Goal: Information Seeking & Learning: Learn about a topic

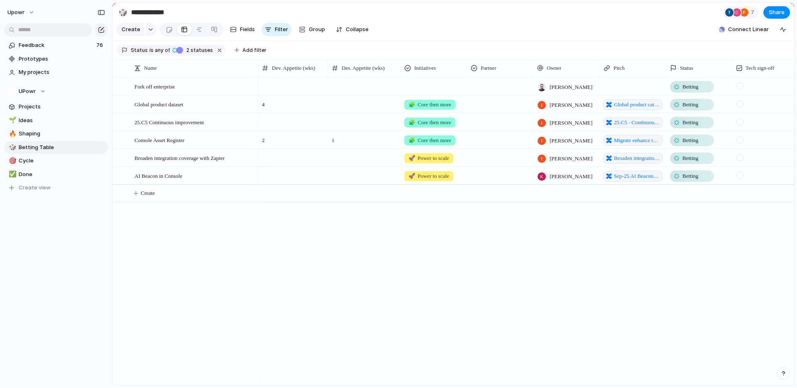
scroll to position [0, 25]
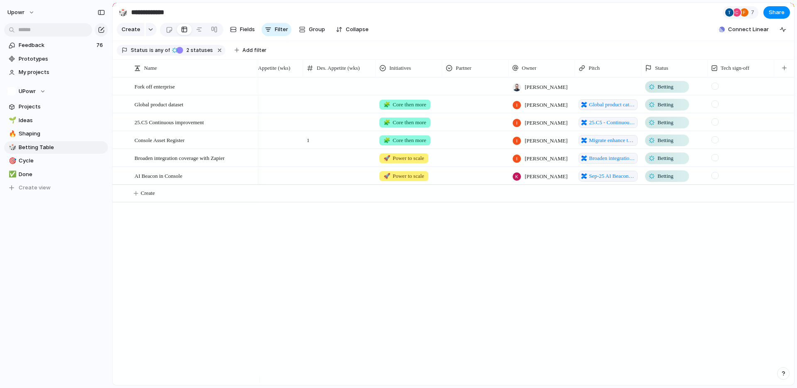
click at [571, 339] on div "Daniel Friedman Betting 4 🧩 Core then more Ivy Lu Global product catalogue data…" at bounding box center [526, 231] width 536 height 308
click at [600, 127] on span "25.C5 - Continuous improvement pitch items" at bounding box center [612, 122] width 46 height 8
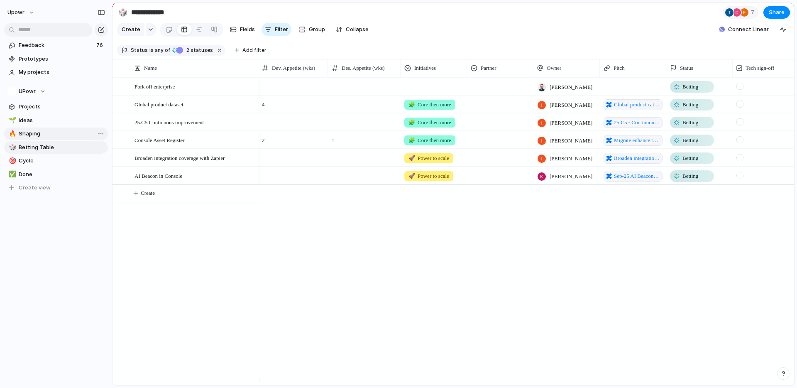
click at [36, 135] on span "Shaping" at bounding box center [62, 134] width 86 height 8
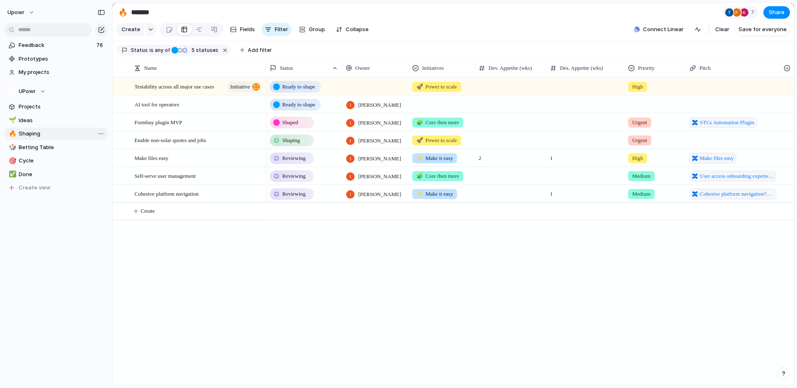
type input "*******"
click at [286, 127] on div "Shaped" at bounding box center [292, 123] width 42 height 10
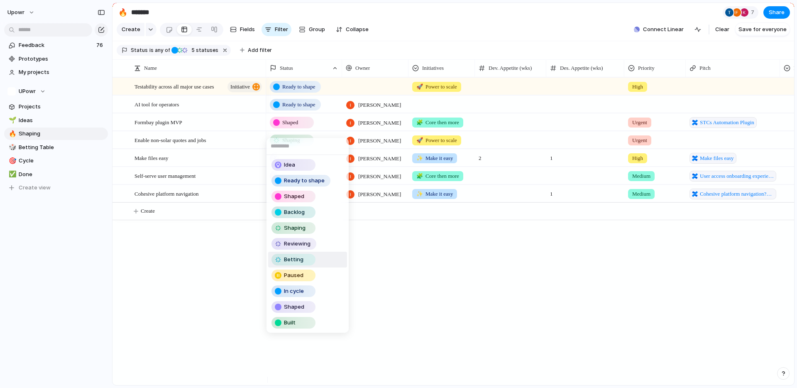
click at [316, 259] on div "Betting" at bounding box center [295, 260] width 47 height 12
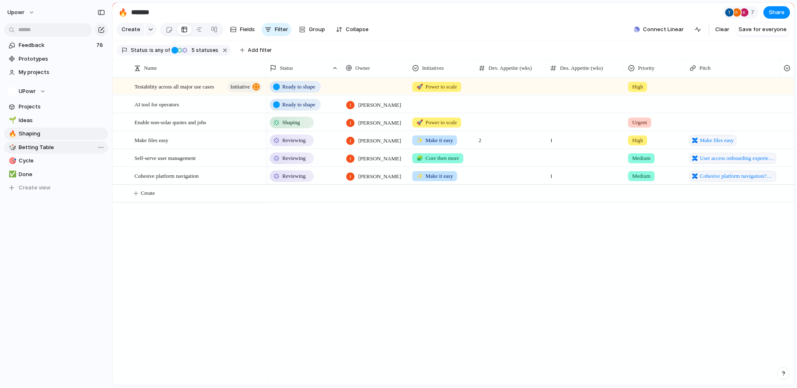
click at [48, 151] on link "🎲 Betting Table" at bounding box center [56, 147] width 104 height 12
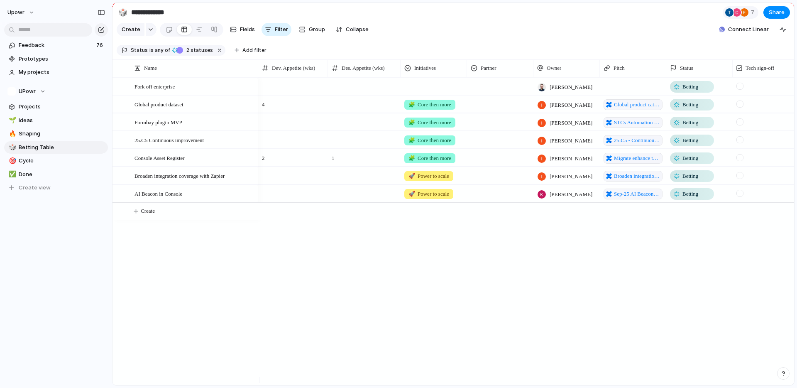
click at [304, 282] on div "[PERSON_NAME] Betting 4 🧩 Core then more [PERSON_NAME] Global product catalogue…" at bounding box center [526, 231] width 536 height 308
click at [47, 136] on span "Shaping" at bounding box center [62, 134] width 86 height 8
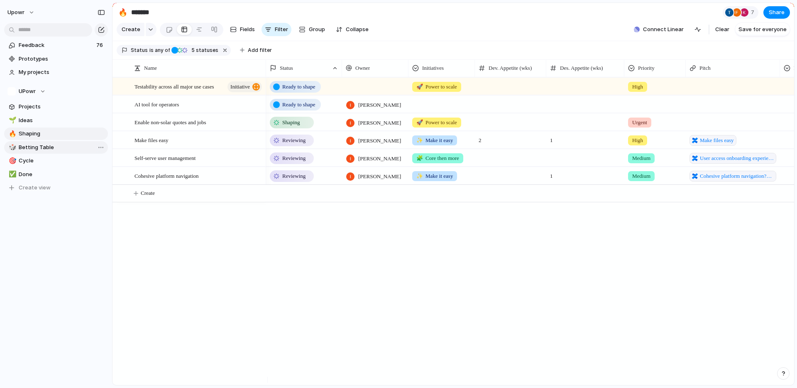
click at [60, 146] on span "Betting Table" at bounding box center [62, 147] width 86 height 8
type input "**********"
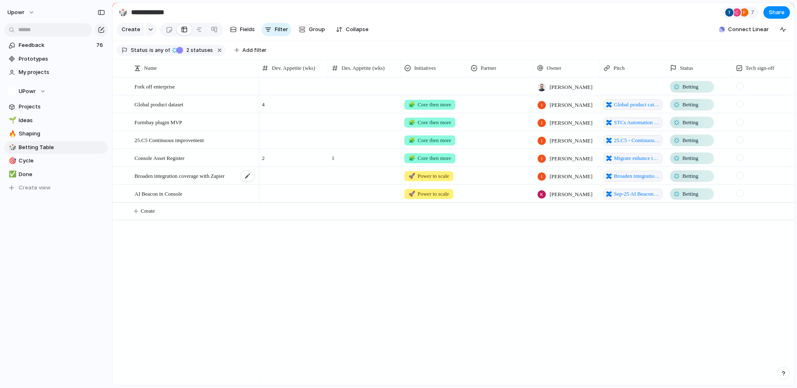
click at [220, 180] on span "Broaden integration coverage with Zapier" at bounding box center [180, 176] width 90 height 10
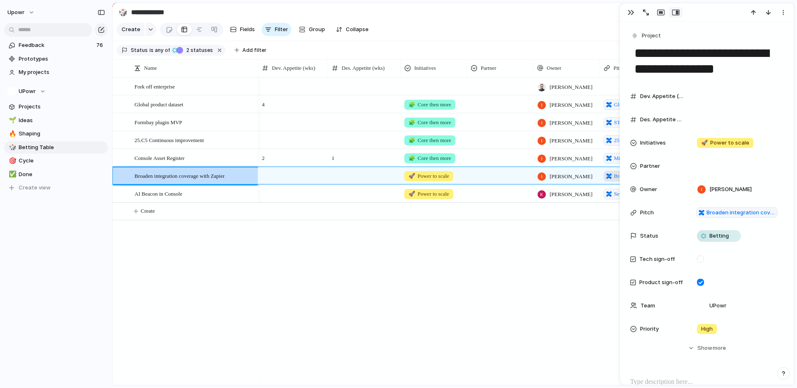
click at [607, 179] on div at bounding box center [609, 176] width 6 height 6
drag, startPoint x: 528, startPoint y: 301, endPoint x: 618, endPoint y: 175, distance: 154.2
click at [528, 301] on div "[PERSON_NAME] Betting 4 🧩 Core then more [PERSON_NAME] Global product catalogue…" at bounding box center [526, 231] width 536 height 308
click at [631, 12] on div "button" at bounding box center [631, 12] width 7 height 7
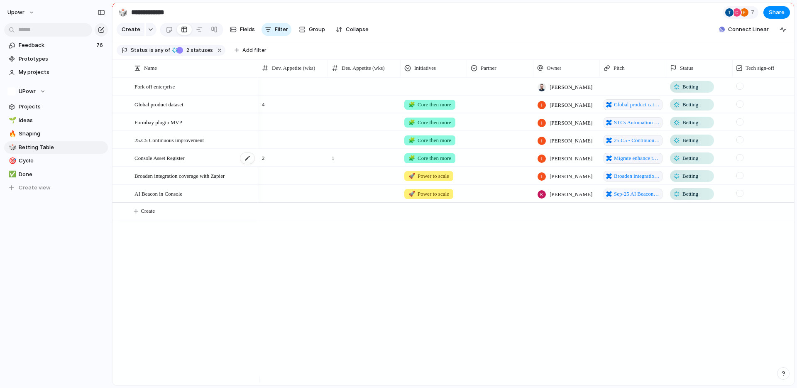
click at [185, 162] on span "Console Asset Register" at bounding box center [160, 158] width 50 height 10
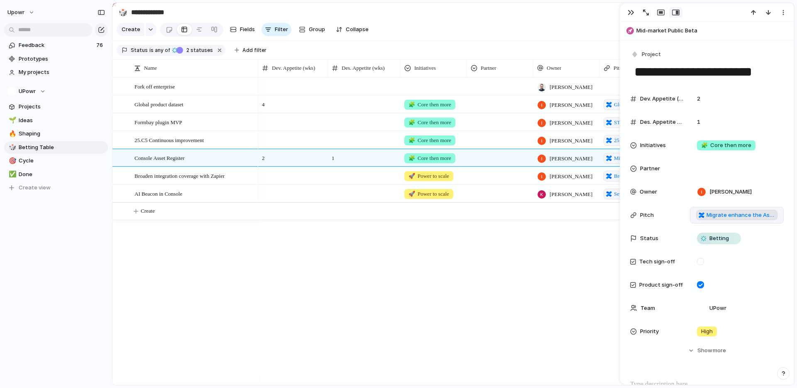
click at [748, 218] on span "Migrate enhance the Asset Register" at bounding box center [741, 215] width 69 height 8
click at [175, 144] on span "25.C5 Continuous improvement" at bounding box center [169, 140] width 69 height 10
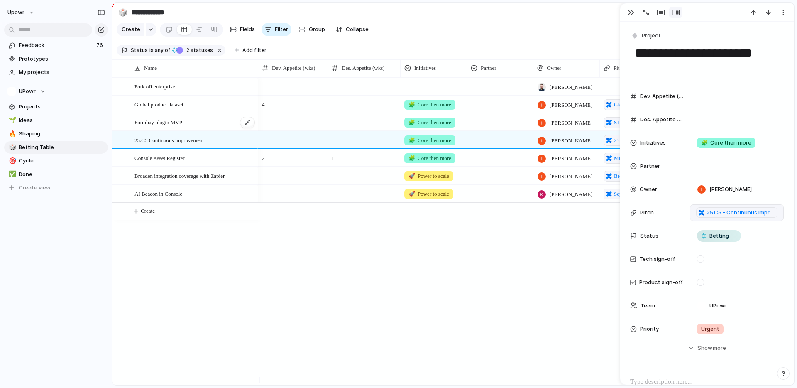
click at [173, 127] on span "Formbay plugin MVP" at bounding box center [159, 122] width 48 height 10
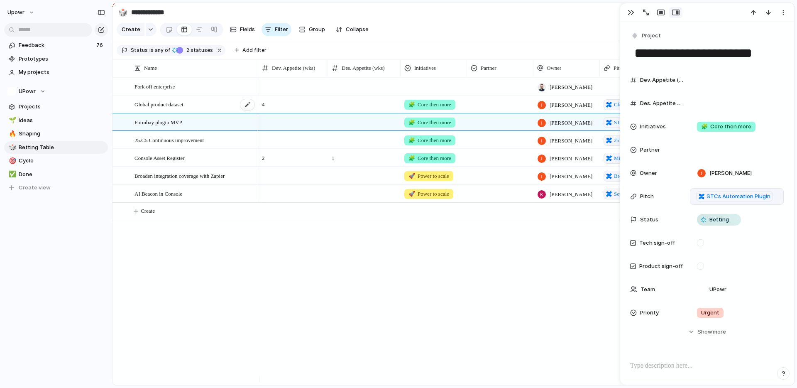
click at [176, 113] on div "Global product dataset" at bounding box center [195, 104] width 121 height 17
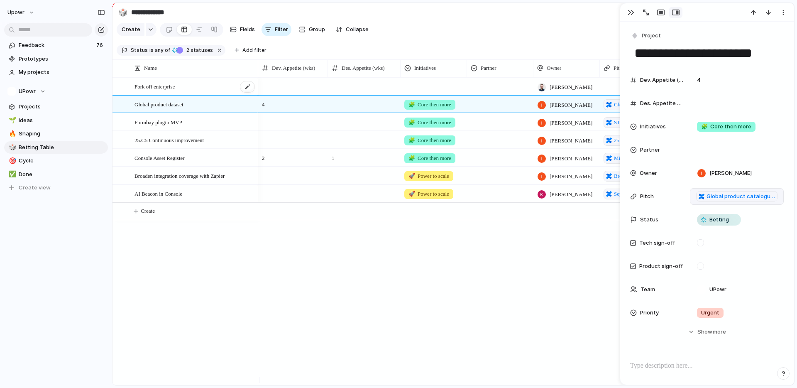
click at [166, 91] on span "Fork off enterprise" at bounding box center [155, 86] width 40 height 10
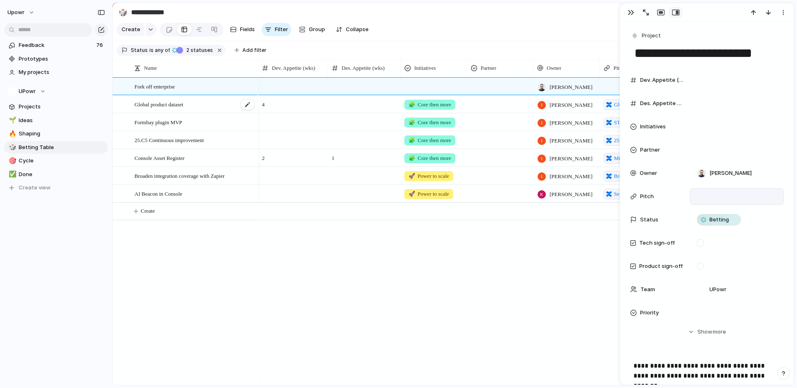
click at [171, 109] on span "Global product dataset" at bounding box center [159, 104] width 49 height 10
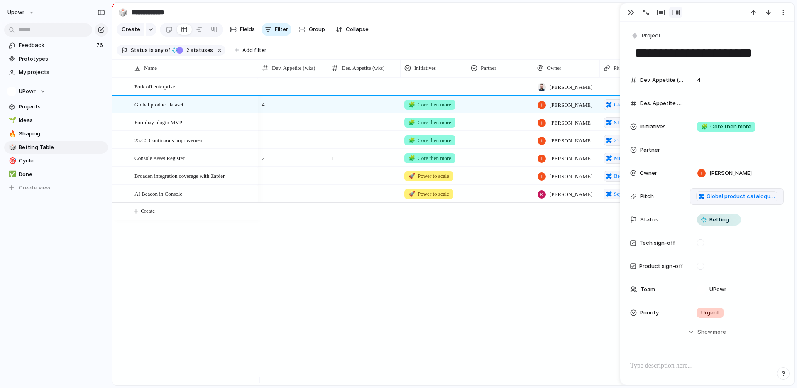
click at [276, 95] on div at bounding box center [293, 86] width 70 height 17
click at [399, 261] on div "[PERSON_NAME] Betting 4 🧩 Core then more [PERSON_NAME] Global product catalogue…" at bounding box center [526, 231] width 536 height 308
click at [630, 12] on div "button" at bounding box center [631, 12] width 7 height 7
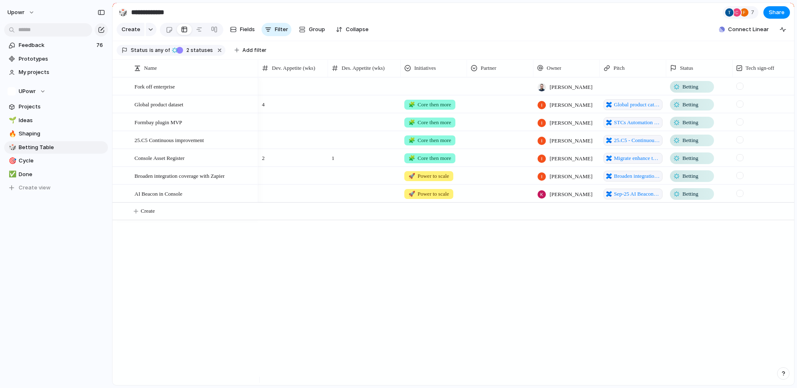
drag, startPoint x: 599, startPoint y: 298, endPoint x: 595, endPoint y: 296, distance: 4.5
click at [596, 297] on div "[PERSON_NAME] Betting 4 🧩 Core then more [PERSON_NAME] Global product catalogue…" at bounding box center [526, 231] width 536 height 308
